Goal: Task Accomplishment & Management: Use online tool/utility

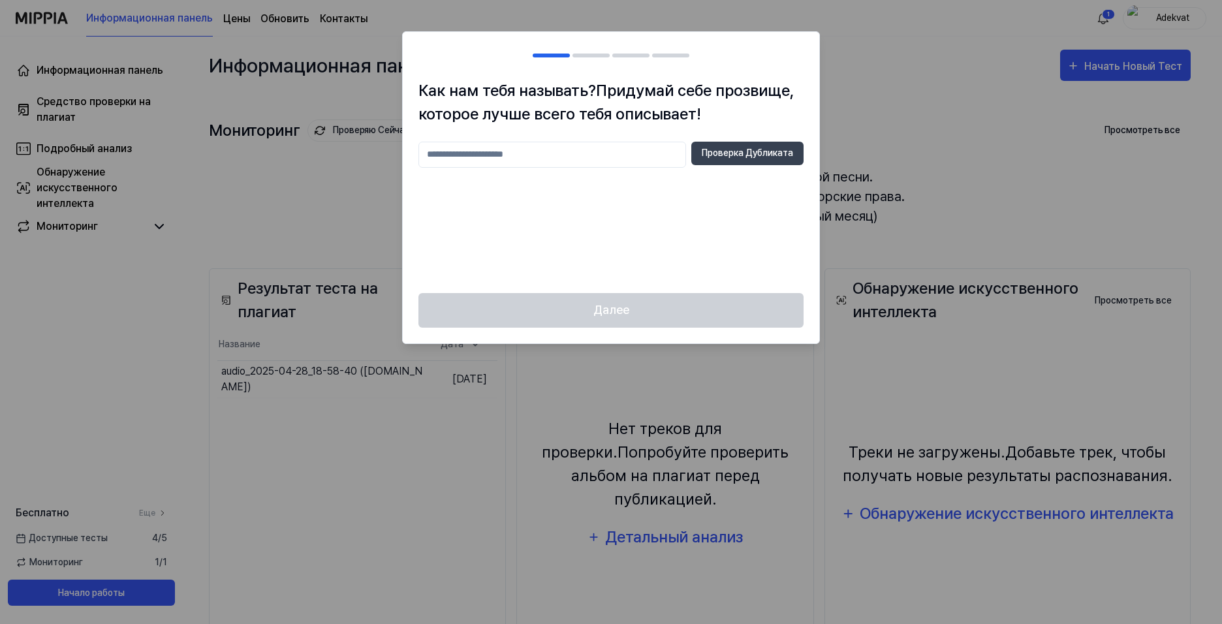
click at [294, 232] on div at bounding box center [611, 312] width 1222 height 624
click at [661, 315] on div "Далее" at bounding box center [611, 318] width 416 height 50
click at [933, 45] on div at bounding box center [611, 312] width 1222 height 624
